Goal: Information Seeking & Learning: Find specific fact

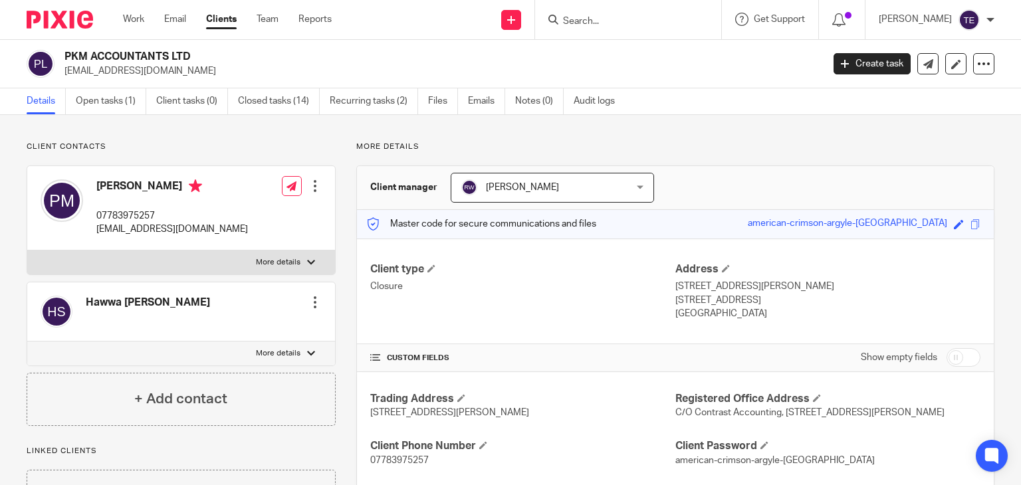
click at [607, 24] on input "Search" at bounding box center [622, 22] width 120 height 12
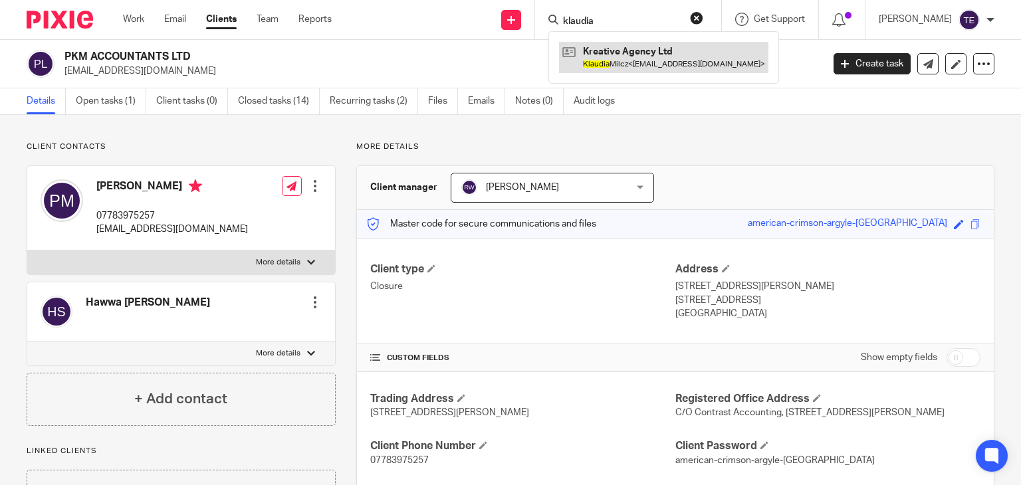
type input "klaudia"
click at [657, 54] on link at bounding box center [663, 57] width 209 height 31
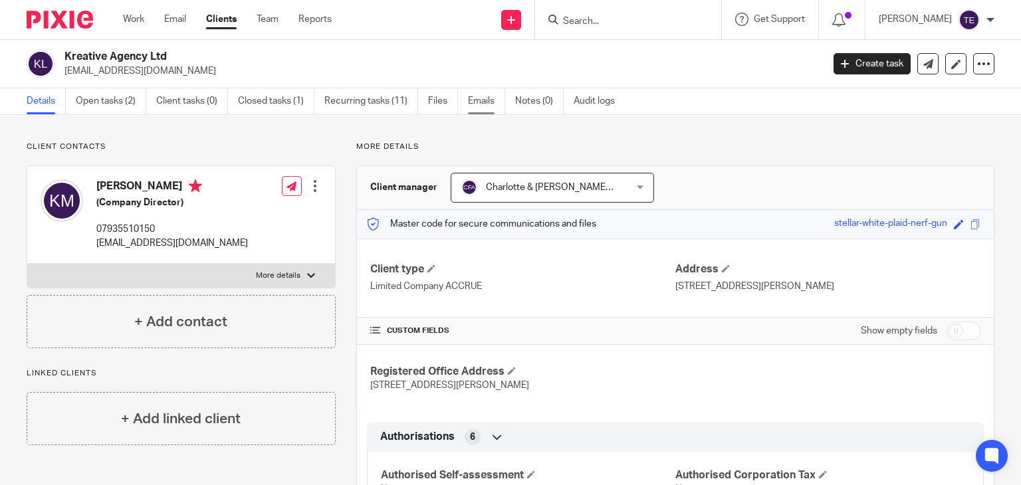
click at [490, 106] on link "Emails" at bounding box center [486, 101] width 37 height 26
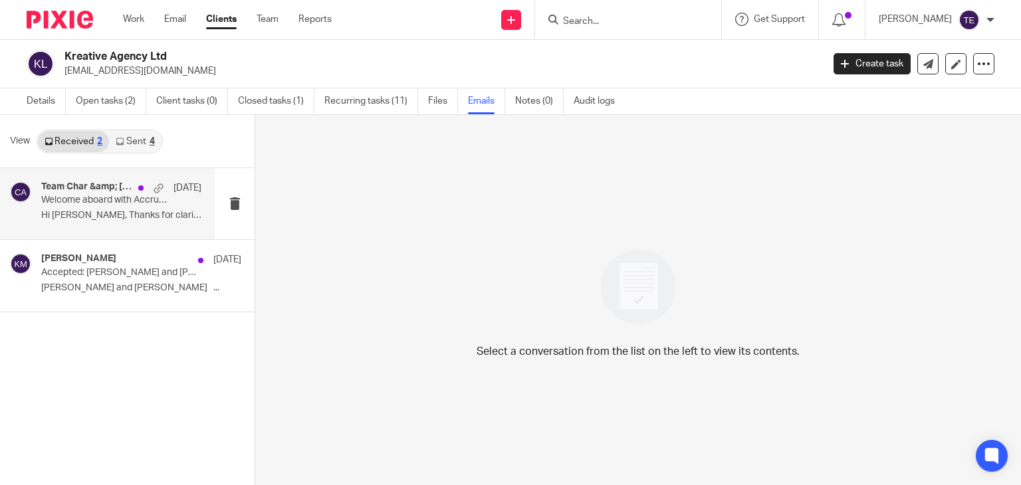
click at [106, 195] on p "Welcome aboard with Accrue Accounting" at bounding box center [105, 200] width 128 height 11
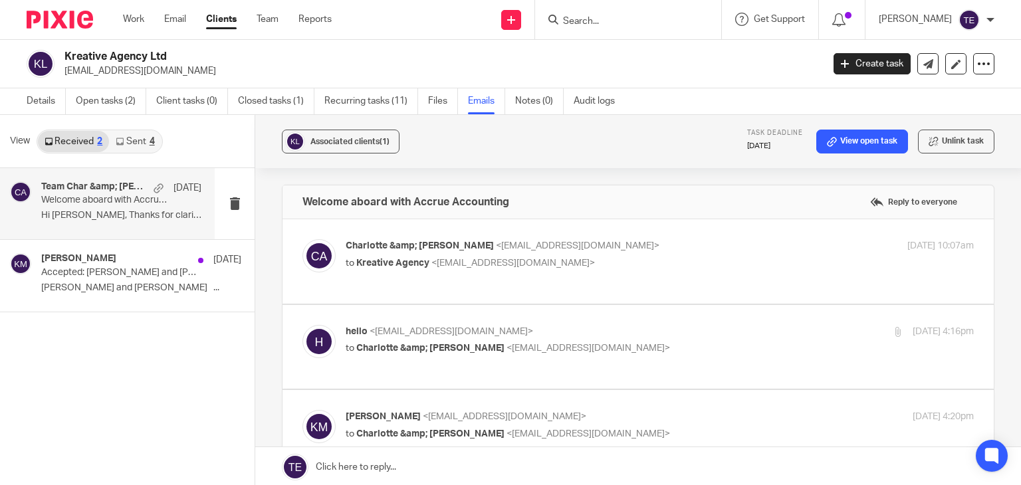
click at [414, 271] on div "Charlotte &amp; [PERSON_NAME] <[EMAIL_ADDRESS][DOMAIN_NAME]> to Kreative Agency…" at bounding box center [660, 255] width 628 height 33
checkbox input "true"
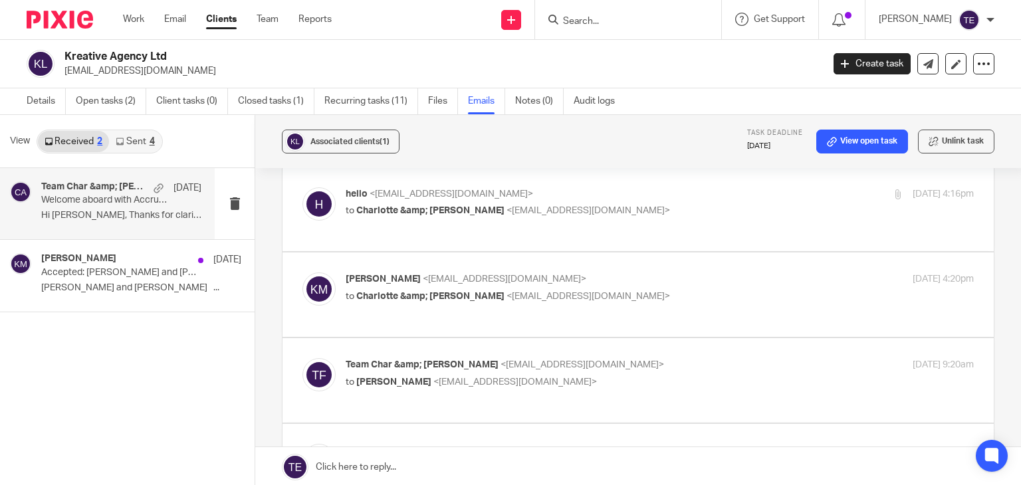
scroll to position [910, 0]
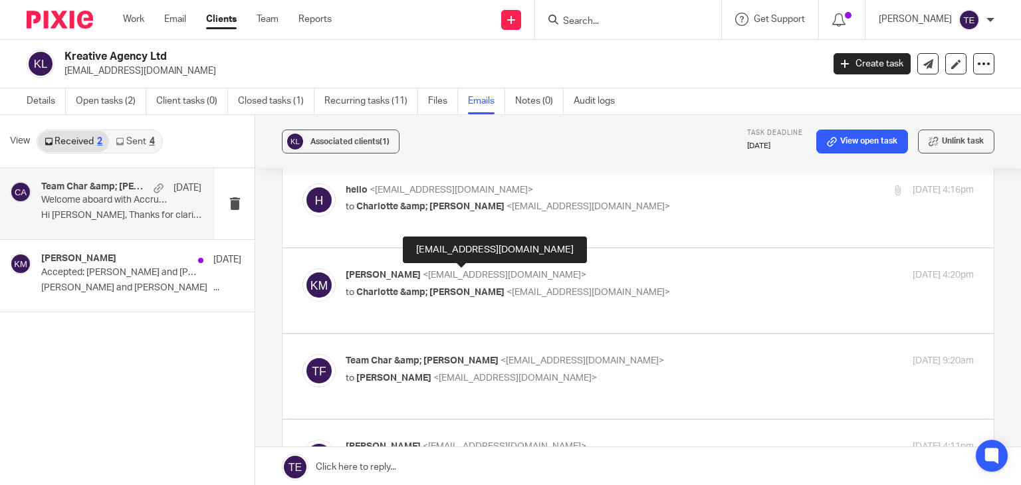
drag, startPoint x: 414, startPoint y: 271, endPoint x: 384, endPoint y: 223, distance: 56.1
click at [384, 223] on div "hello <[EMAIL_ADDRESS][DOMAIN_NAME]> to Charlotte &amp; [PERSON_NAME] <[EMAIL_A…" at bounding box center [639, 206] width 672 height 45
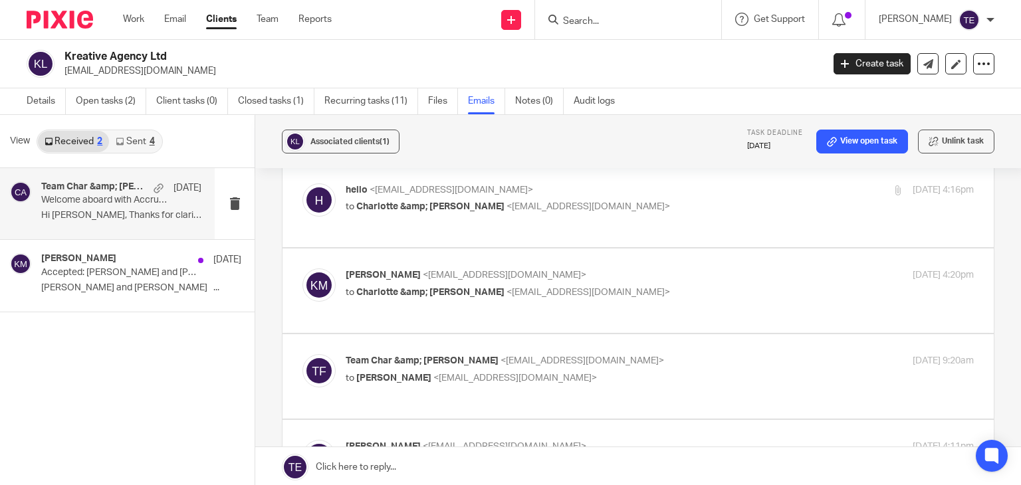
click at [454, 205] on span "Charlotte &amp; Finn Accrue" at bounding box center [430, 206] width 148 height 9
checkbox input "true"
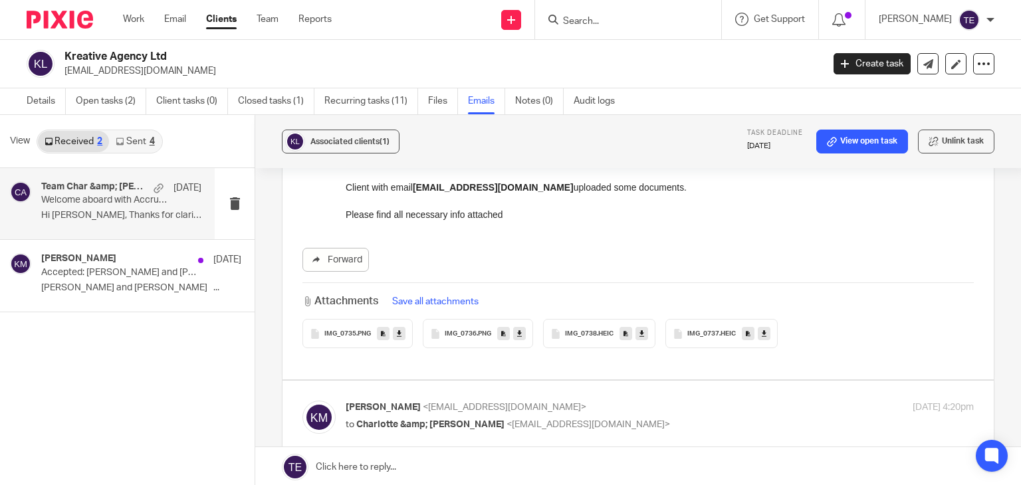
scroll to position [1106, 0]
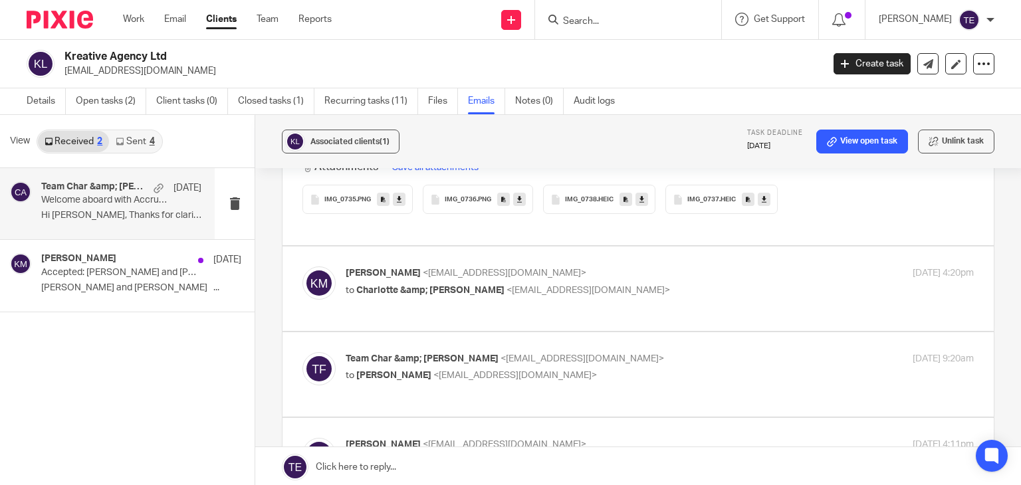
click at [427, 284] on p "to Charlotte &amp; Finn Accrue <team@accrueaccounting.co.uk>" at bounding box center [555, 291] width 419 height 14
checkbox input "true"
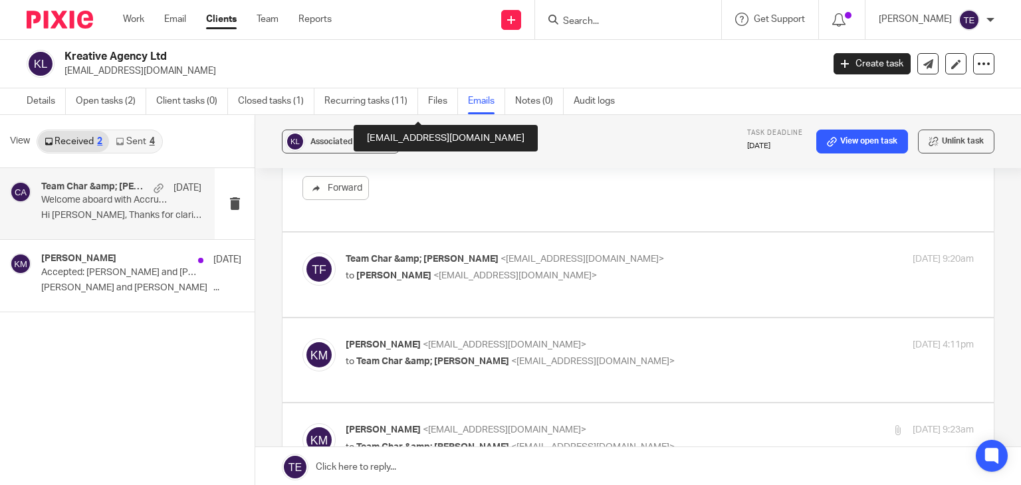
scroll to position [1707, 0]
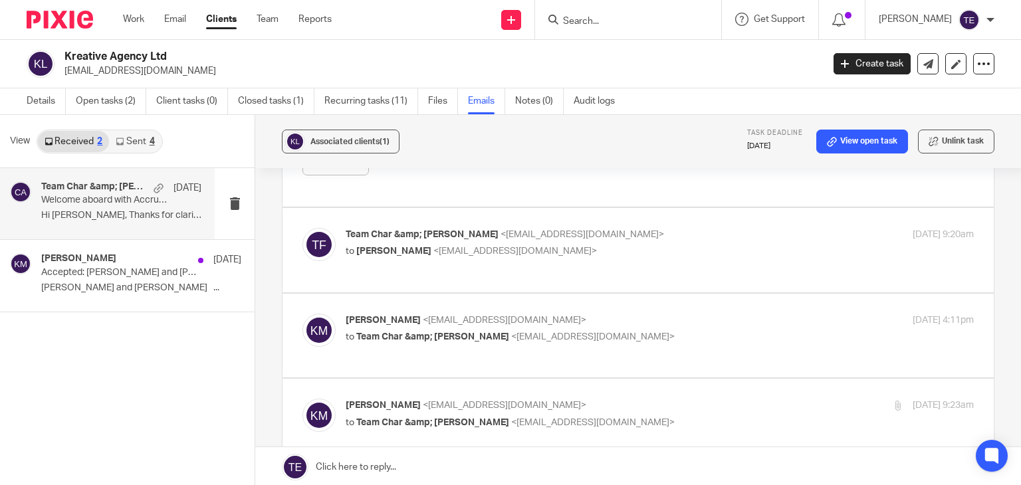
click at [471, 316] on span "<hello@ugcbyklaudia.com>" at bounding box center [505, 320] width 164 height 9
checkbox input "true"
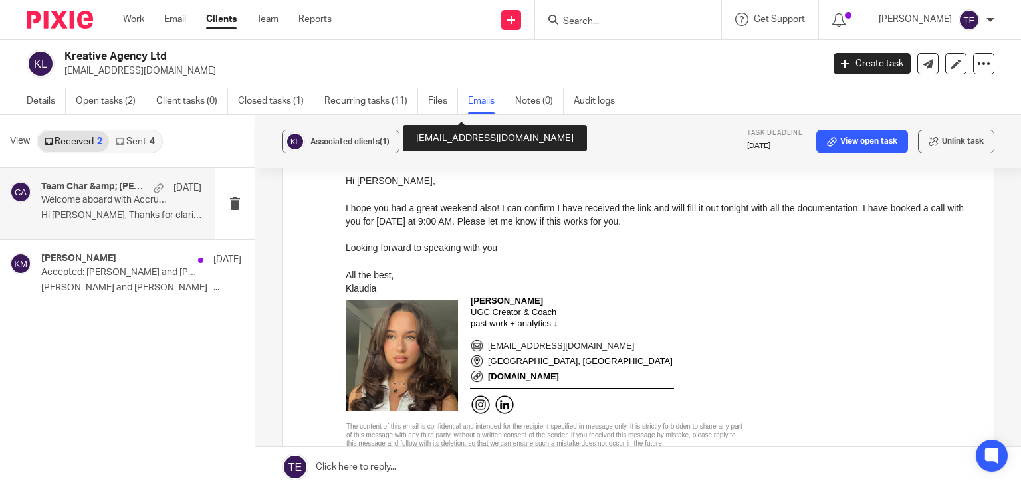
scroll to position [2218, 0]
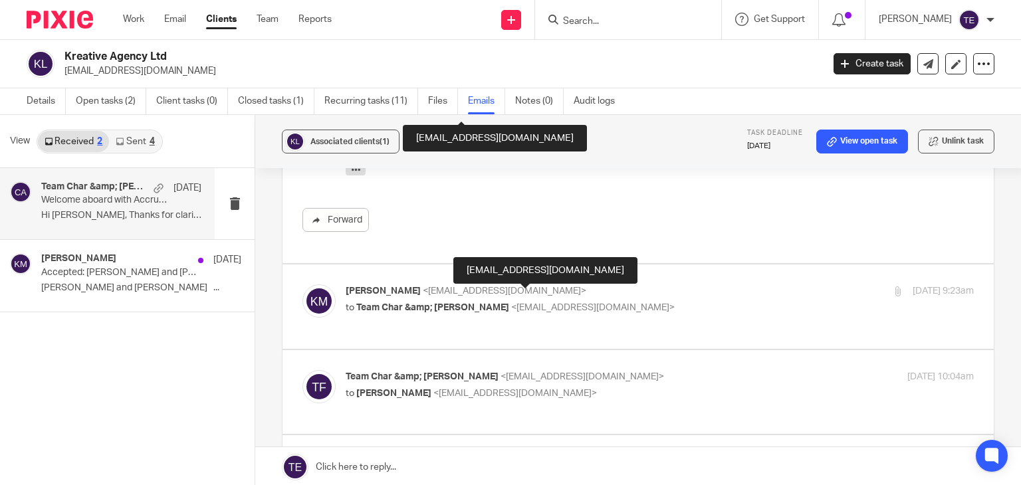
click at [471, 305] on div "Klaudia Milcz <hello@ugcbyklaudia.com> to Team Char &amp; Finn <team@accrueacco…" at bounding box center [639, 307] width 672 height 45
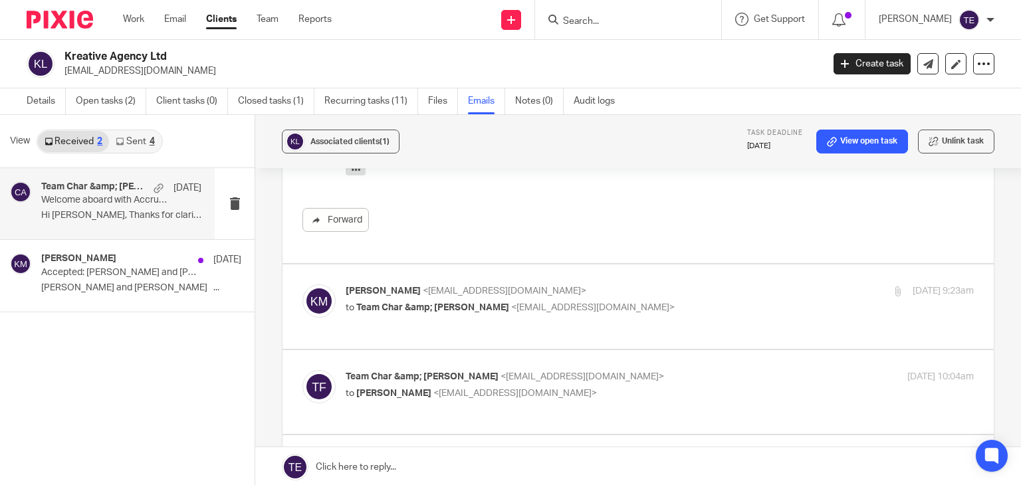
click at [511, 303] on span "<team@accrueaccounting.co.uk>" at bounding box center [593, 307] width 164 height 9
checkbox input "true"
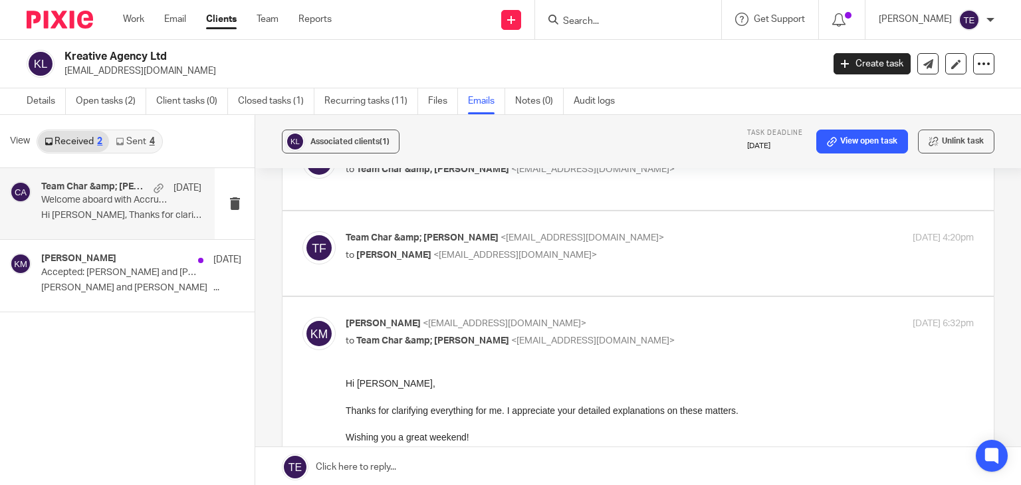
scroll to position [5342, 0]
click at [521, 249] on p "to Klaudia Milcz <hello@ugcbyklaudia.com>" at bounding box center [555, 256] width 419 height 14
checkbox input "true"
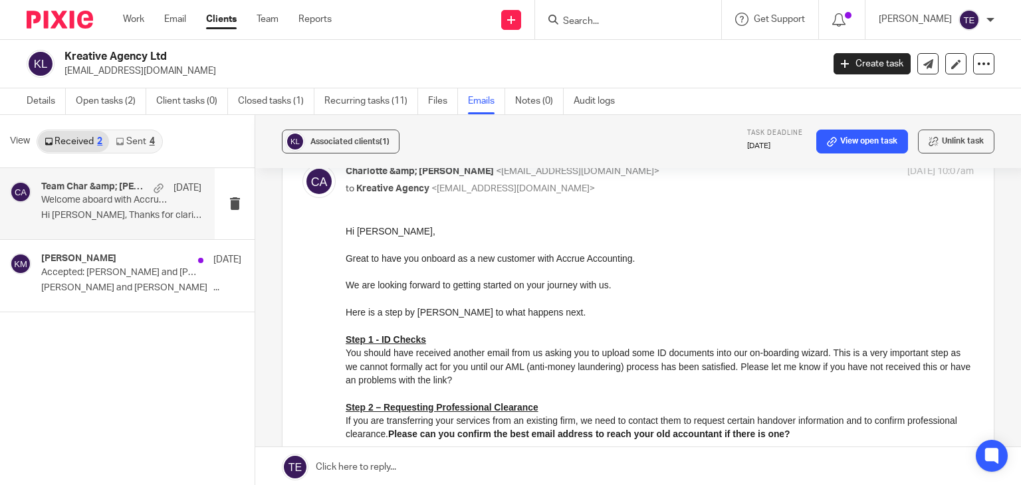
scroll to position [0, 0]
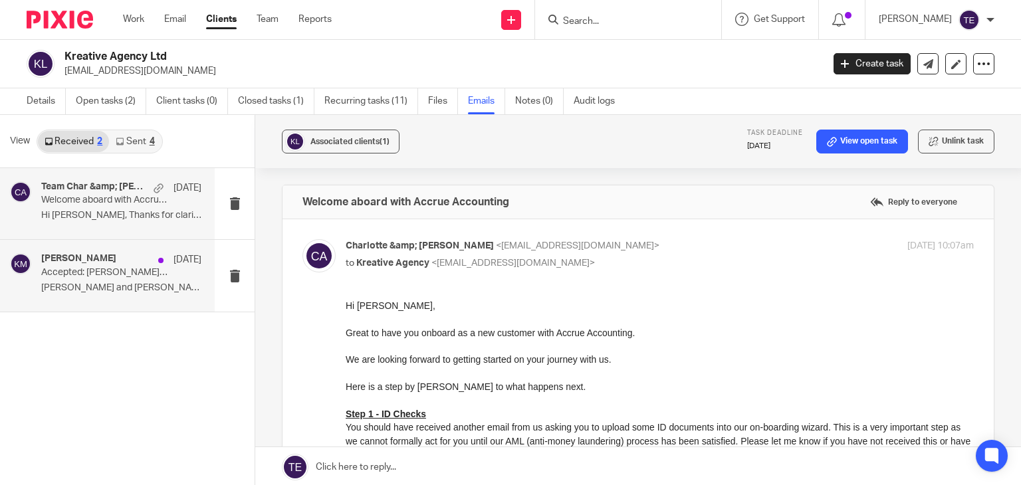
click at [116, 273] on p "Accepted: Klaudia Milcz and Charlotte Daniels @ Mon 14 Jul 2025 9:30am - 10am (…" at bounding box center [105, 272] width 128 height 11
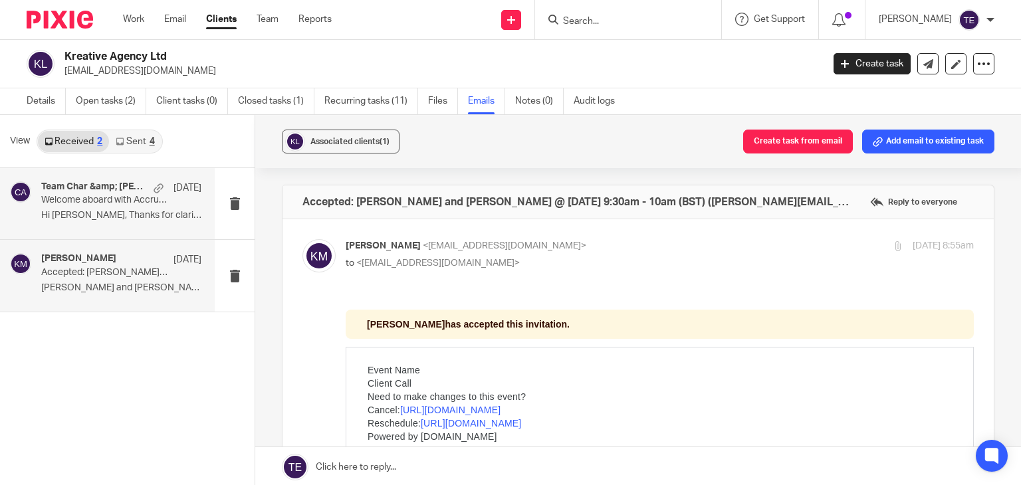
click at [92, 215] on p "Hi Charlotte, Thanks for clarifying..." at bounding box center [121, 215] width 160 height 11
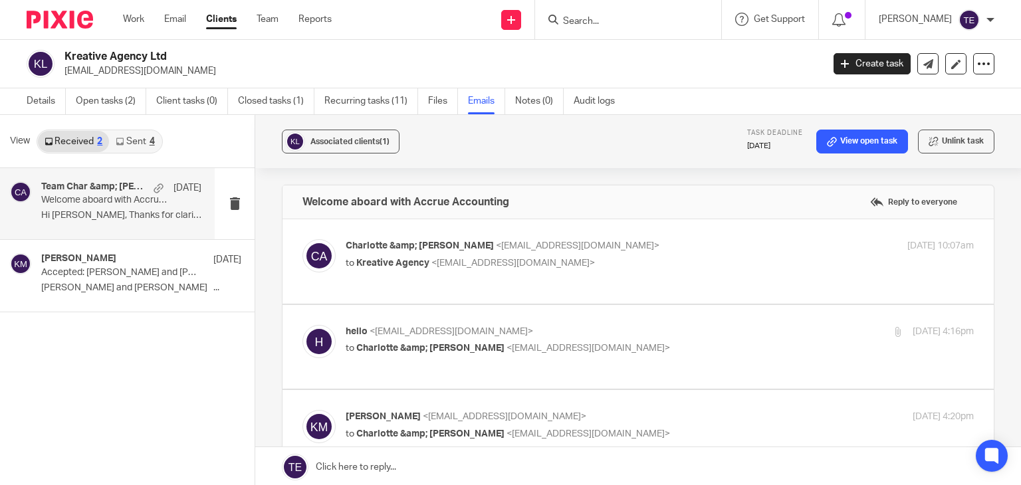
click at [551, 270] on div "Charlotte &amp; Finn Accrue <team@accrueaccounting.co.uk> to Kreative Agency <h…" at bounding box center [660, 255] width 628 height 33
checkbox input "true"
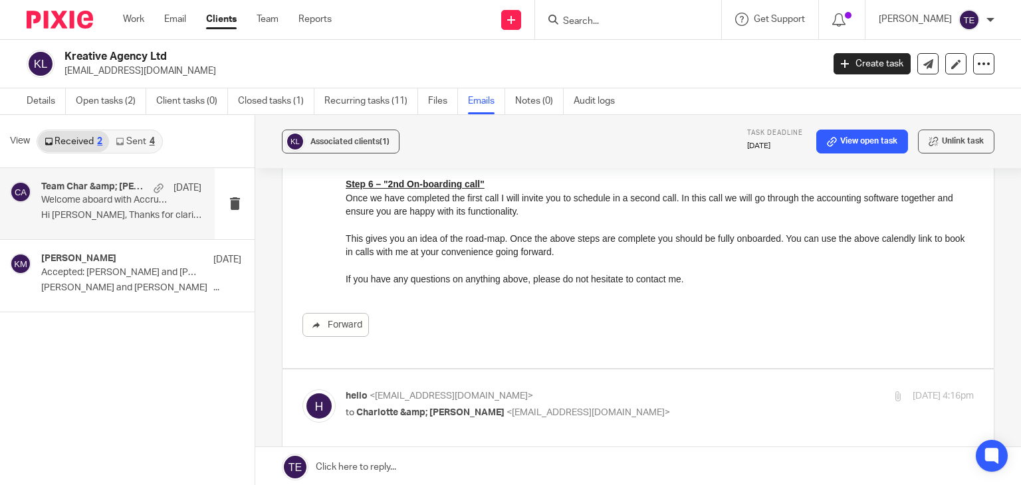
scroll to position [892, 0]
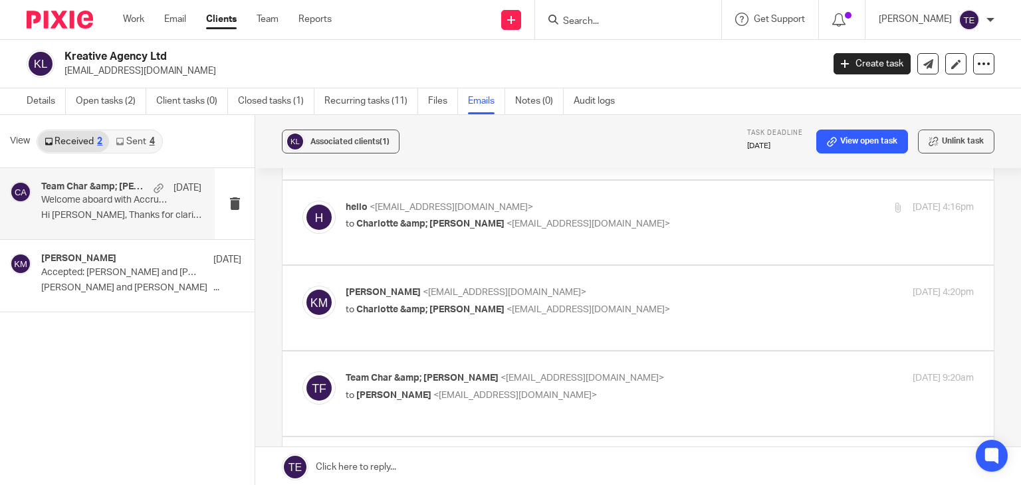
click at [489, 233] on div "hello <hello@ugcbyklaudia.com> to Charlotte &amp; Finn Accrue <team@accrueaccou…" at bounding box center [639, 223] width 672 height 45
click at [495, 213] on div "hello <hello@ugcbyklaudia.com> to Charlotte &amp; Finn Accrue <team@accrueaccou…" at bounding box center [555, 216] width 419 height 31
checkbox input "true"
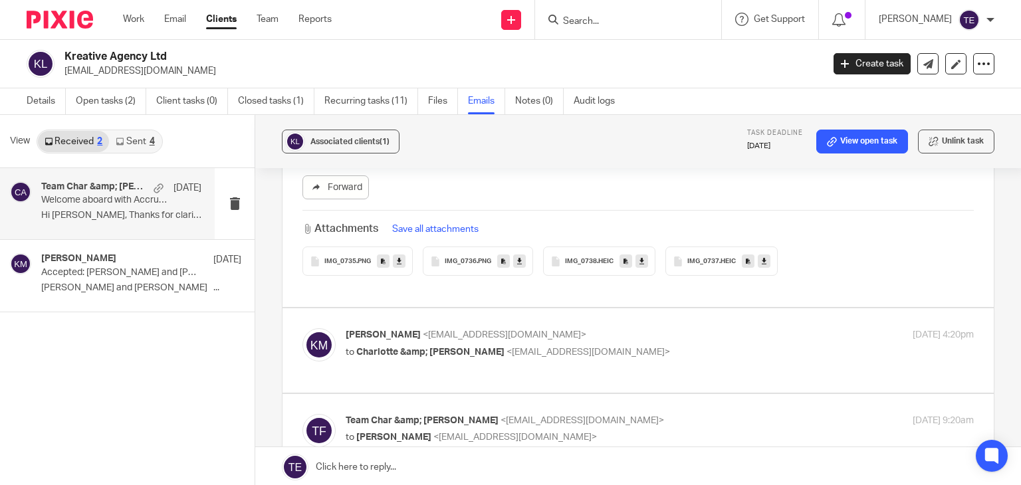
scroll to position [1140, 0]
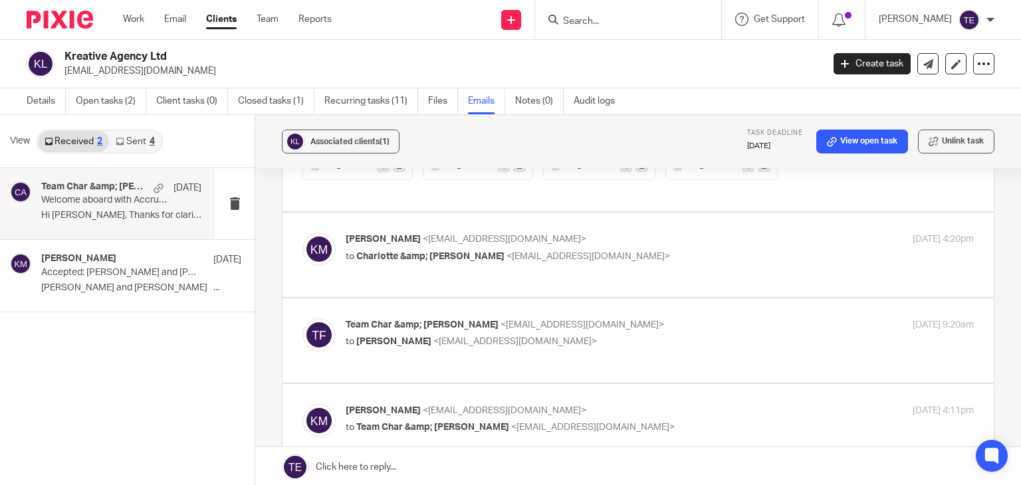
click at [507, 252] on span "<team@accrueaccounting.co.uk>" at bounding box center [589, 256] width 164 height 9
checkbox input "true"
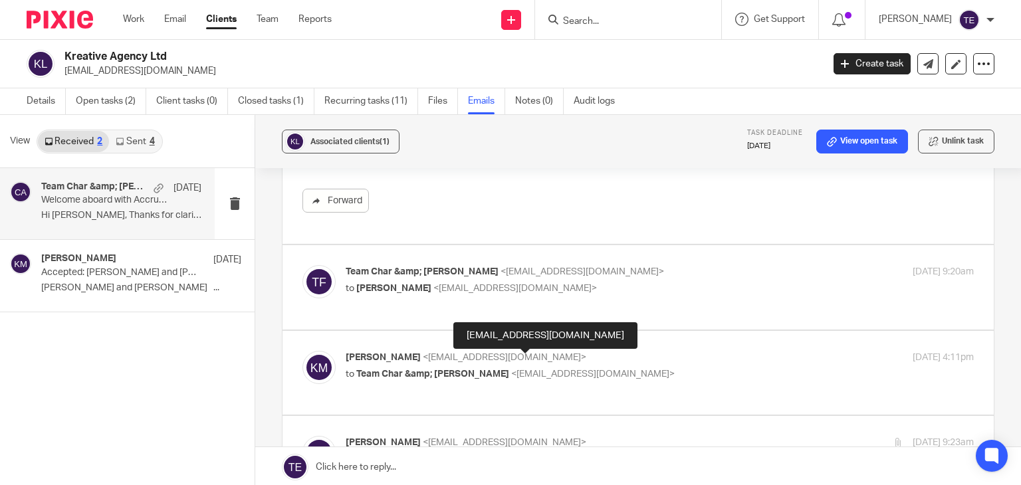
scroll to position [1672, 0]
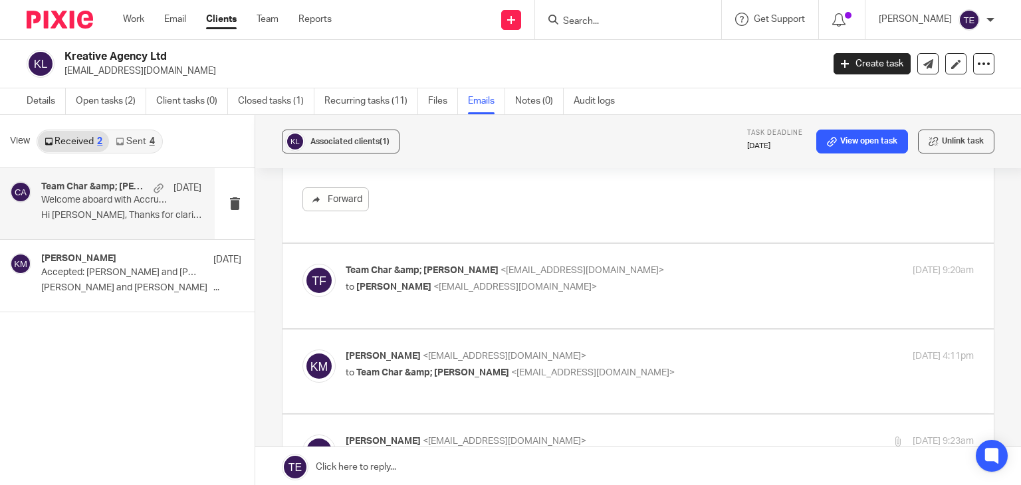
click at [476, 264] on p "Team Char &amp; Finn <team@accrueaccounting.co.uk>" at bounding box center [555, 271] width 419 height 14
checkbox input "true"
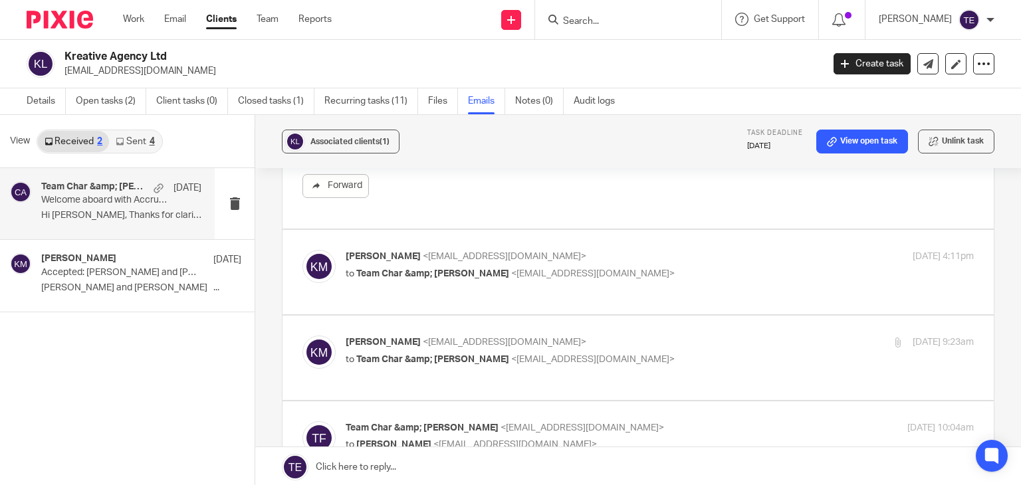
scroll to position [2339, 0]
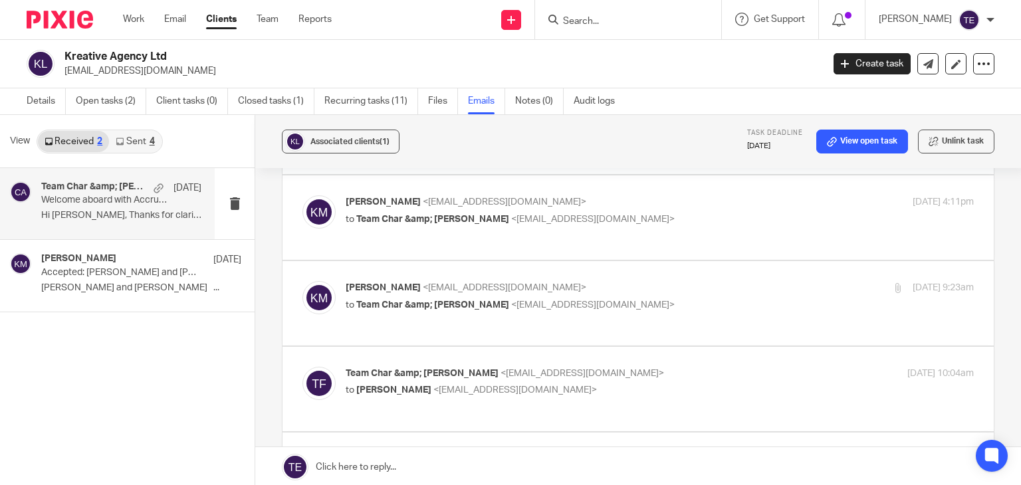
click at [572, 213] on p "to Team Char &amp; Finn <team@accrueaccounting.co.uk>" at bounding box center [555, 220] width 419 height 14
checkbox input "true"
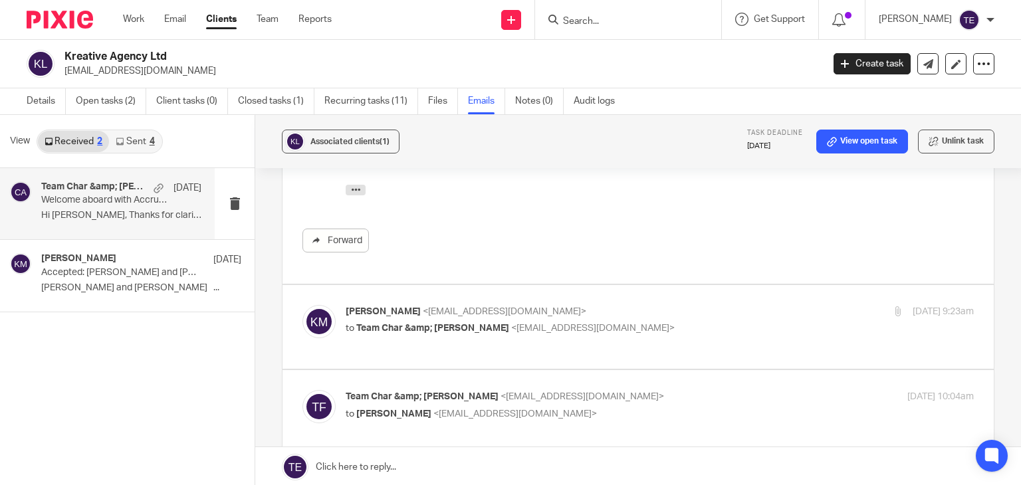
scroll to position [2752, 0]
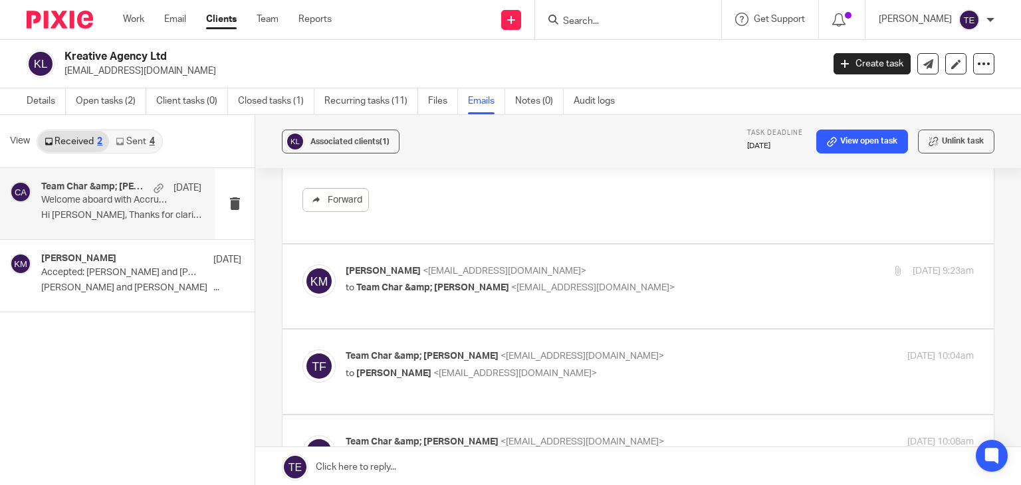
click at [545, 265] on p "Klaudia Milcz <hello@ugcbyklaudia.com>" at bounding box center [555, 272] width 419 height 14
checkbox input "true"
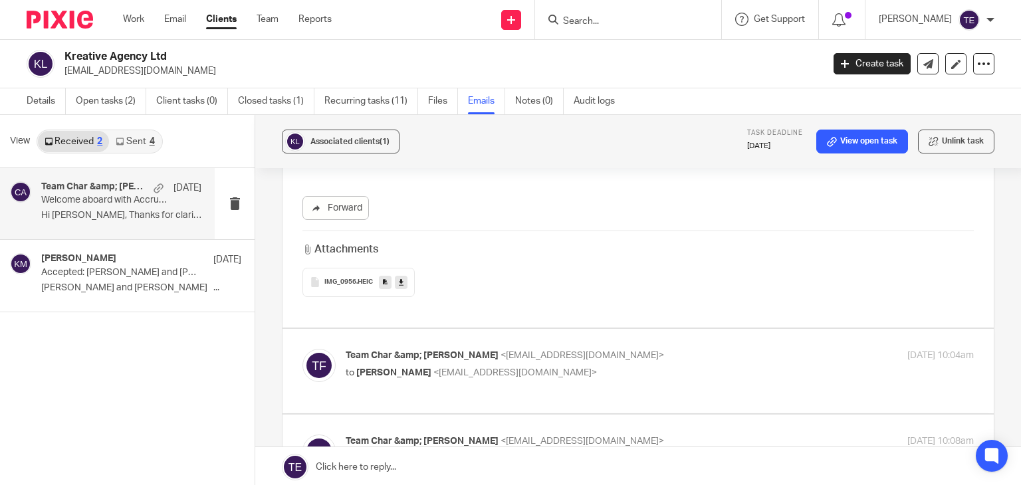
scroll to position [3505, 0]
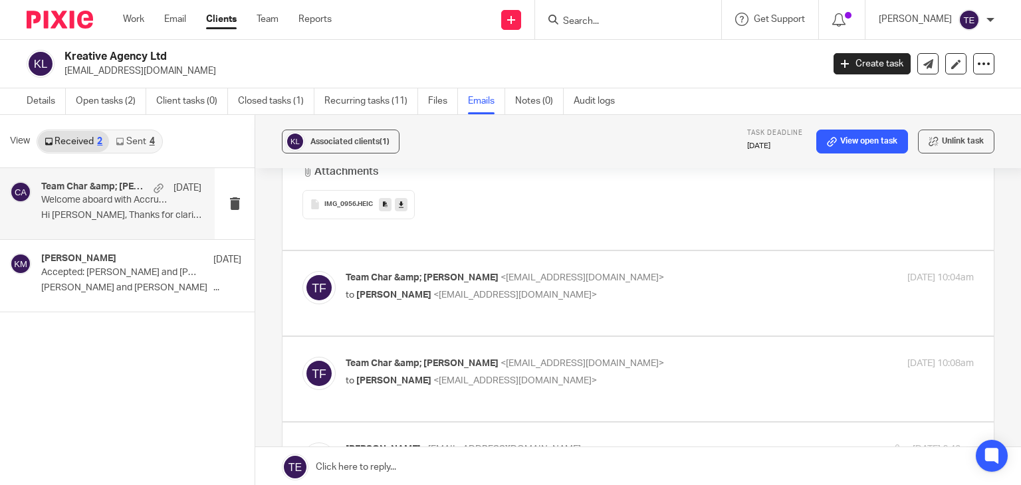
click at [511, 291] on span "<hello@ugcbyklaudia.com>" at bounding box center [516, 295] width 164 height 9
checkbox input "true"
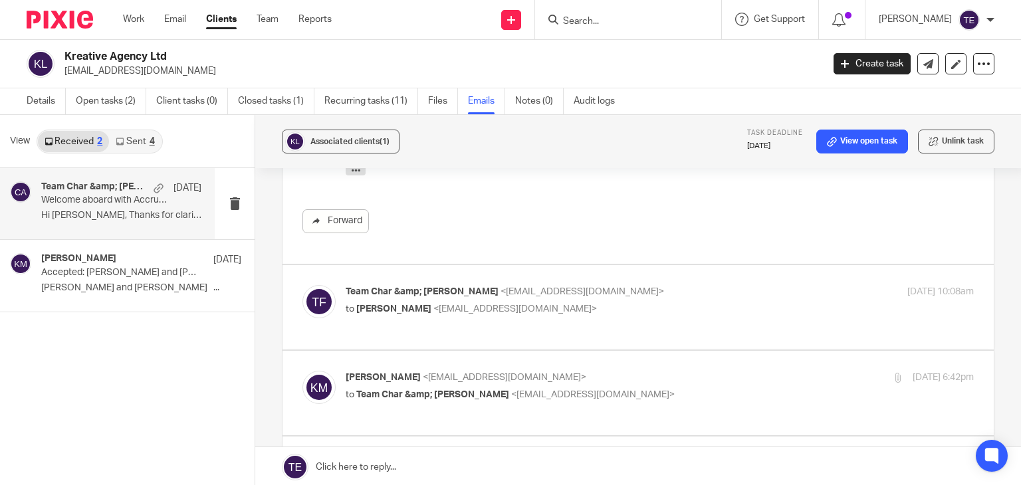
scroll to position [4076, 0]
click at [494, 306] on div "Team Char &amp; Finn <team@accrueaccounting.co.uk> to Klaudia Milcz <hello@ugcb…" at bounding box center [639, 306] width 672 height 45
click at [489, 284] on p "Team Char &amp; Finn <team@accrueaccounting.co.uk>" at bounding box center [555, 291] width 419 height 14
checkbox input "true"
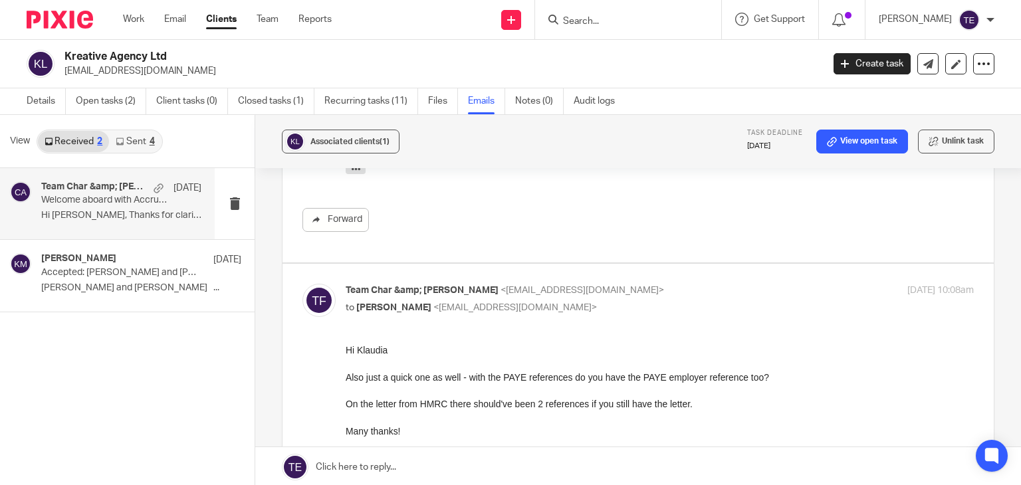
scroll to position [0, 0]
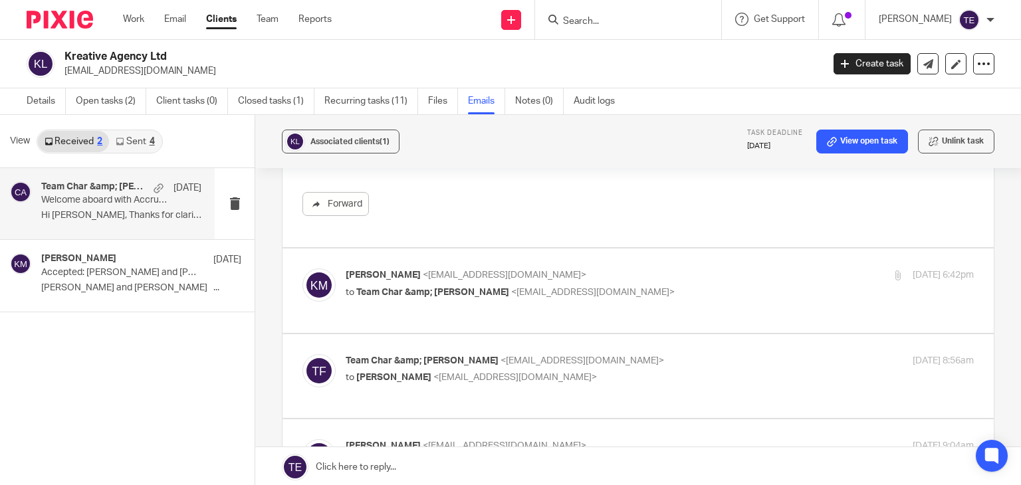
click at [511, 288] on span "<team@accrueaccounting.co.uk>" at bounding box center [593, 292] width 164 height 9
checkbox input "true"
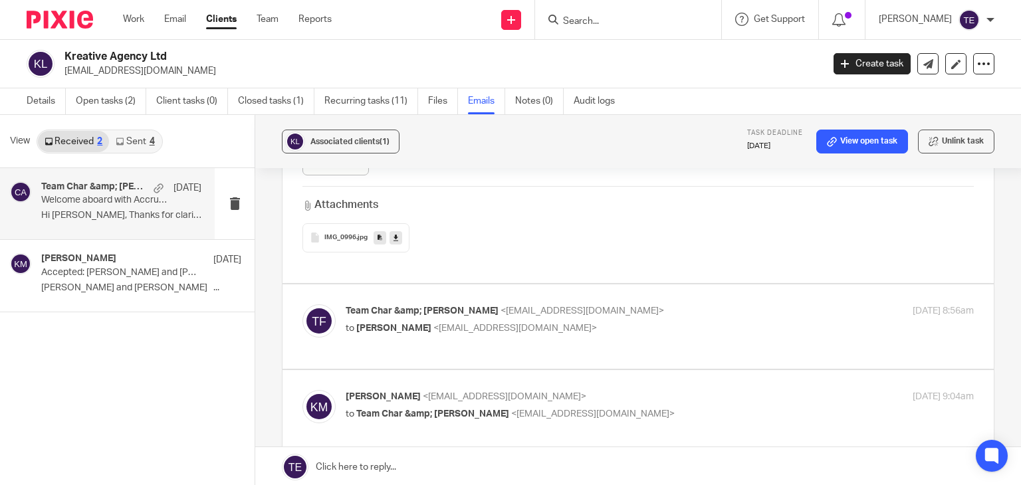
click at [501, 307] on span "<team@accrueaccounting.co.uk>" at bounding box center [583, 311] width 164 height 9
checkbox input "true"
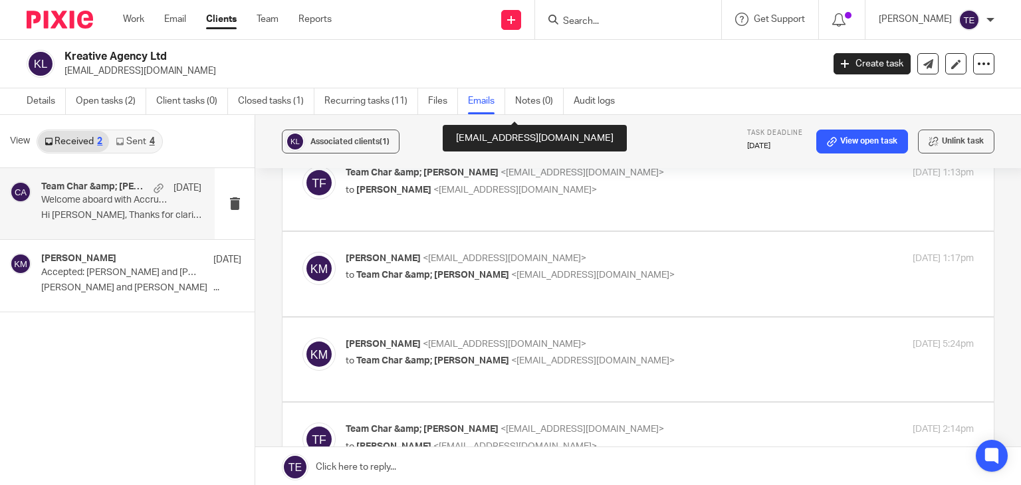
scroll to position [5951, 0]
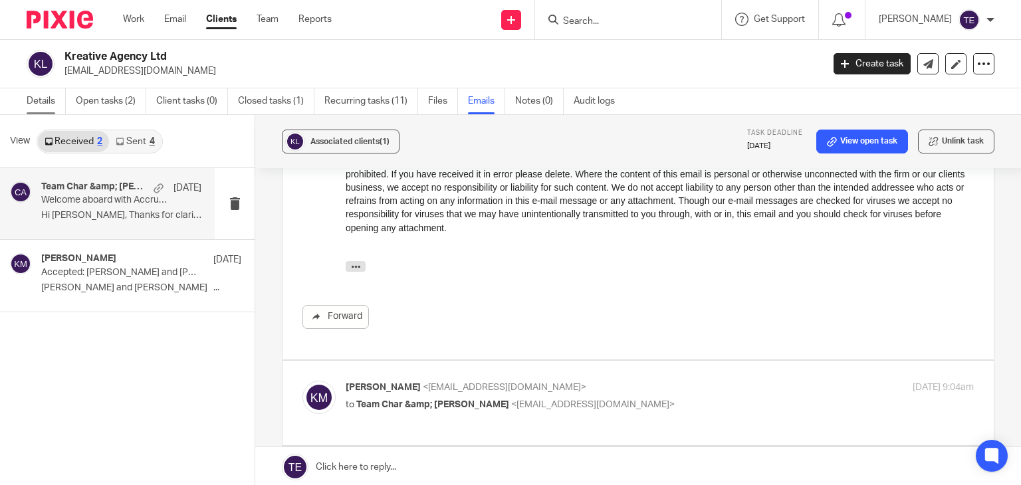
click at [33, 100] on link "Details" at bounding box center [46, 101] width 39 height 26
